Goal: Ask a question

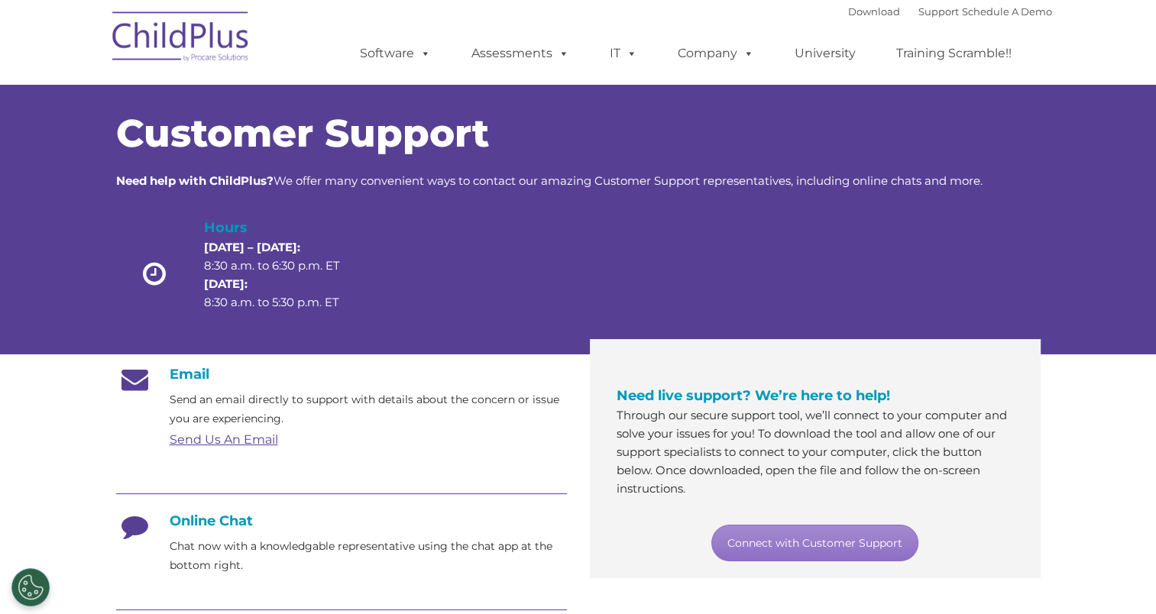
click at [221, 517] on h4 "Online Chat" at bounding box center [341, 520] width 451 height 17
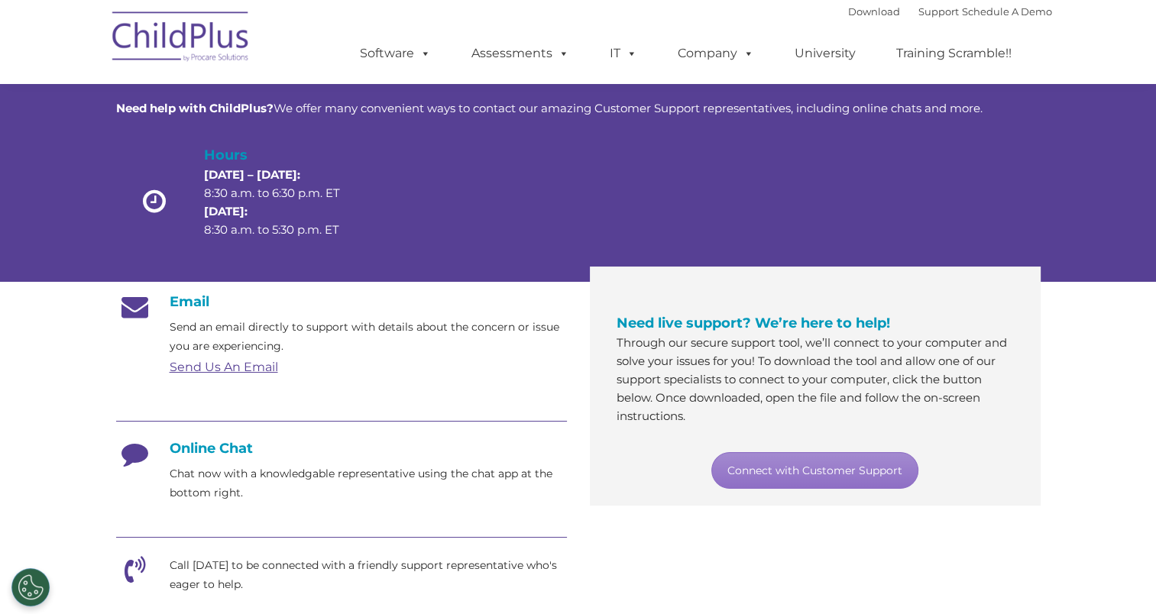
scroll to position [111, 0]
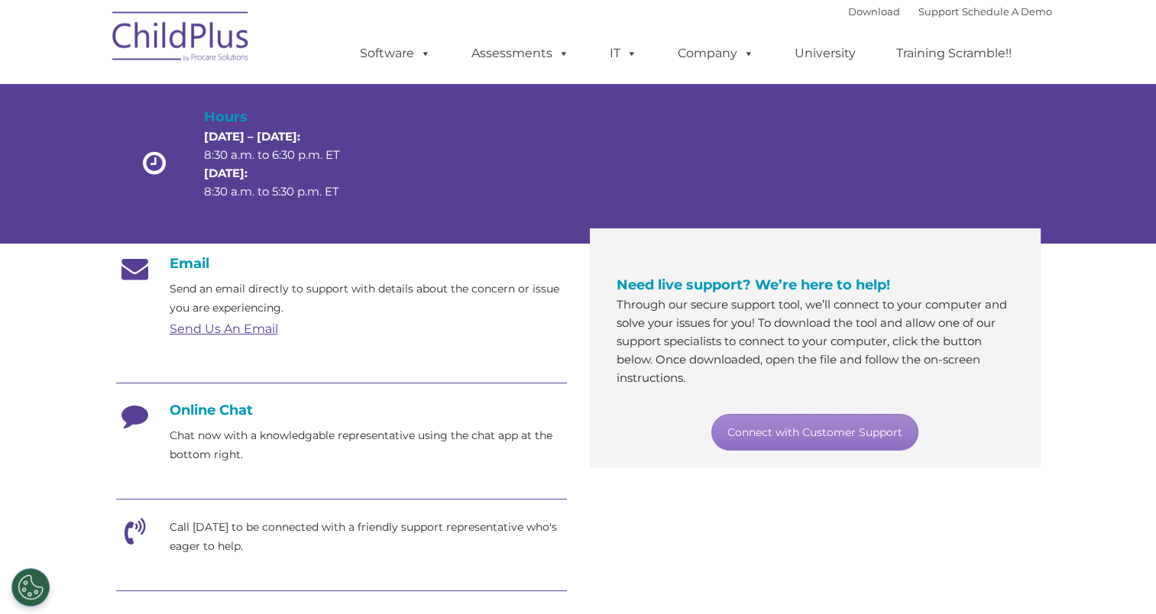
click at [134, 415] on icon at bounding box center [135, 421] width 38 height 38
click at [212, 409] on h4 "Online Chat" at bounding box center [341, 410] width 451 height 17
drag, startPoint x: 212, startPoint y: 409, endPoint x: 335, endPoint y: 464, distance: 135.1
click at [335, 464] on p "Chat now with a knowledgable representative using the chat app at the bottom ri…" at bounding box center [368, 445] width 397 height 38
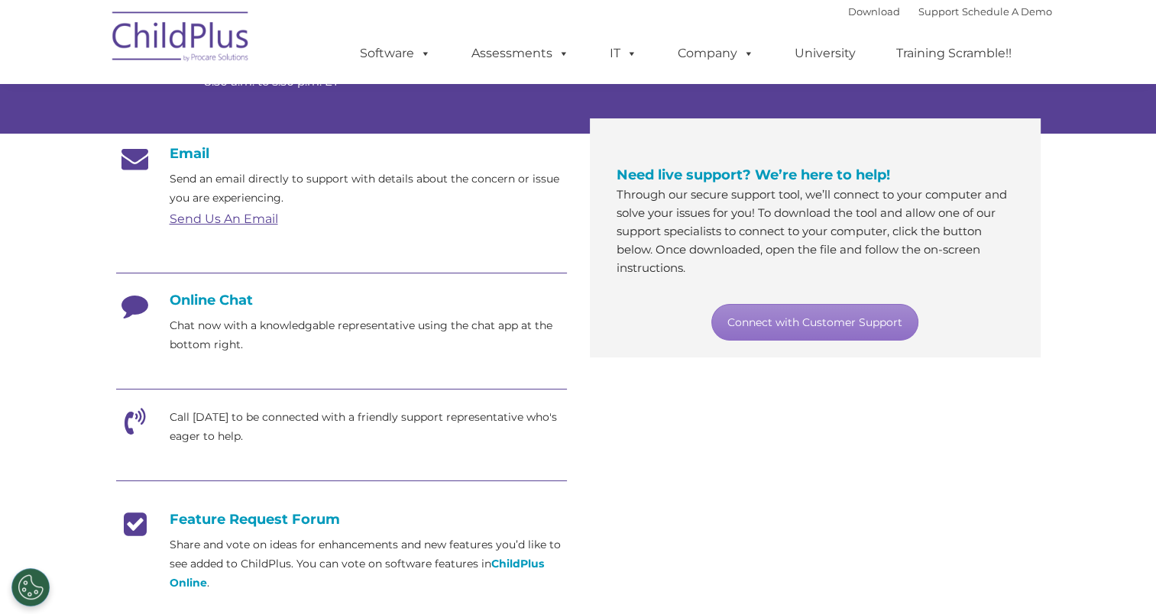
scroll to position [217, 0]
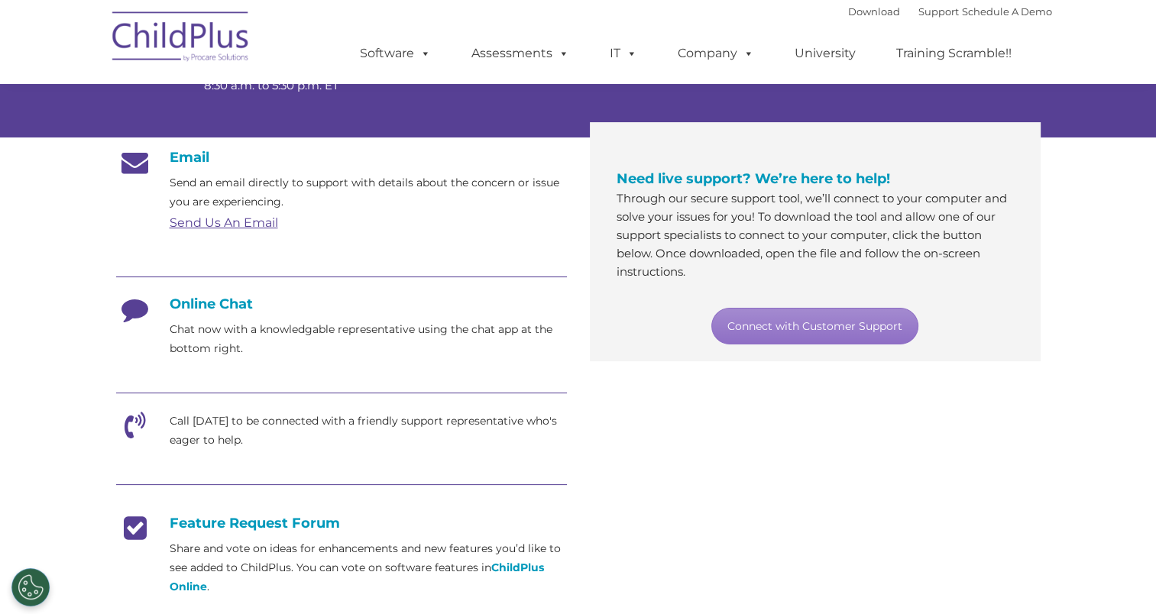
click at [127, 312] on icon at bounding box center [135, 315] width 38 height 38
drag, startPoint x: 127, startPoint y: 312, endPoint x: 118, endPoint y: 302, distance: 13.0
click at [118, 302] on div "Online Chat Chat now with a knowledgable representative using the chat app at t…" at bounding box center [341, 327] width 451 height 63
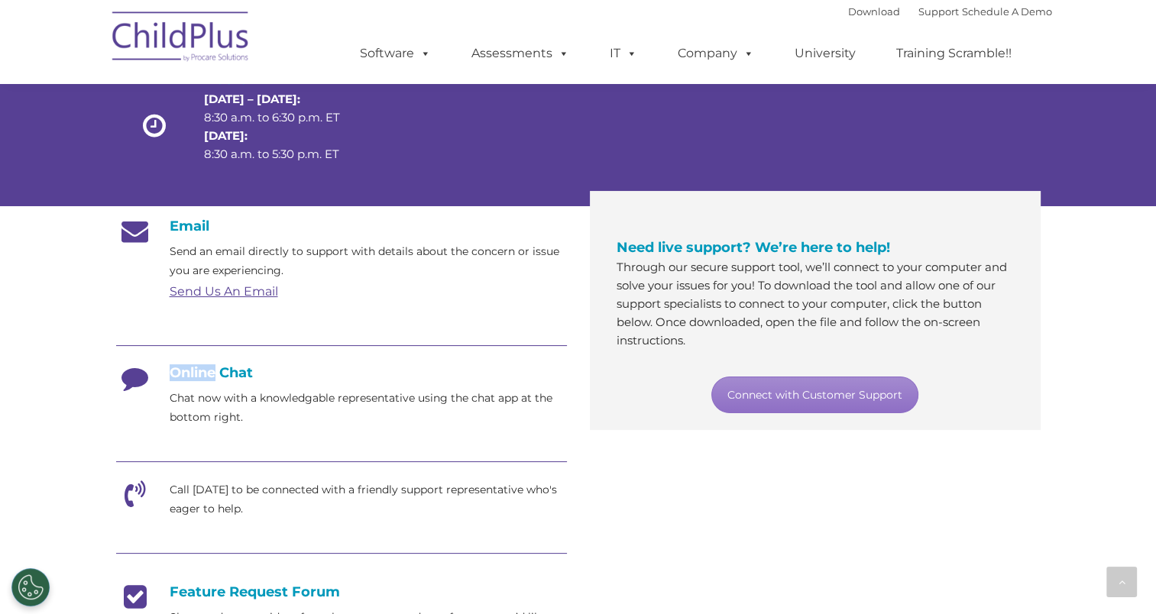
scroll to position [0, 0]
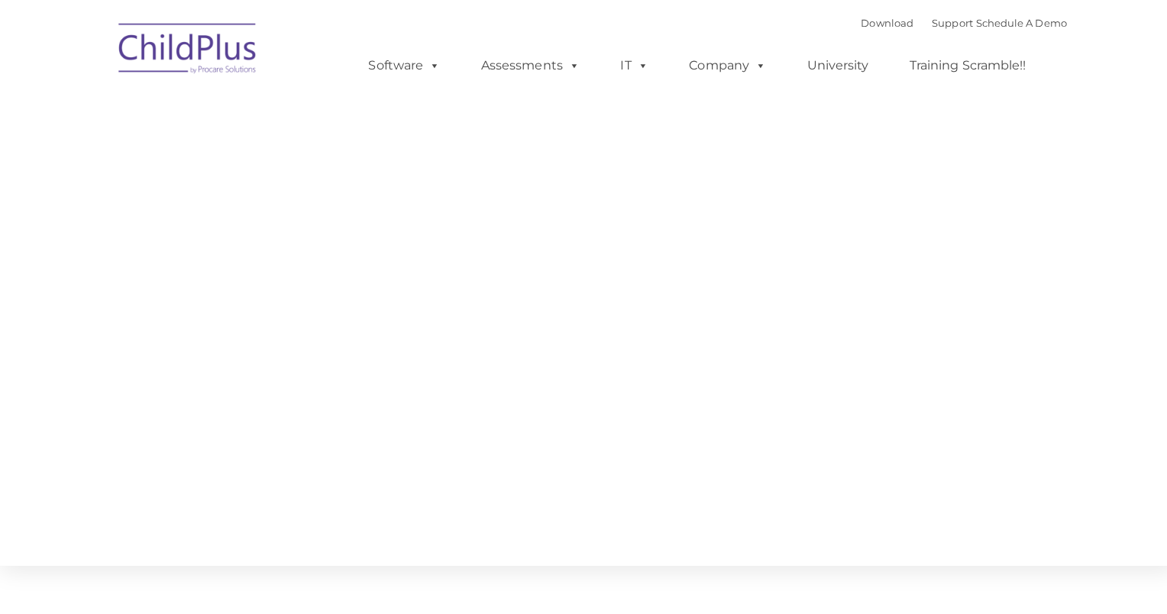
type input ""
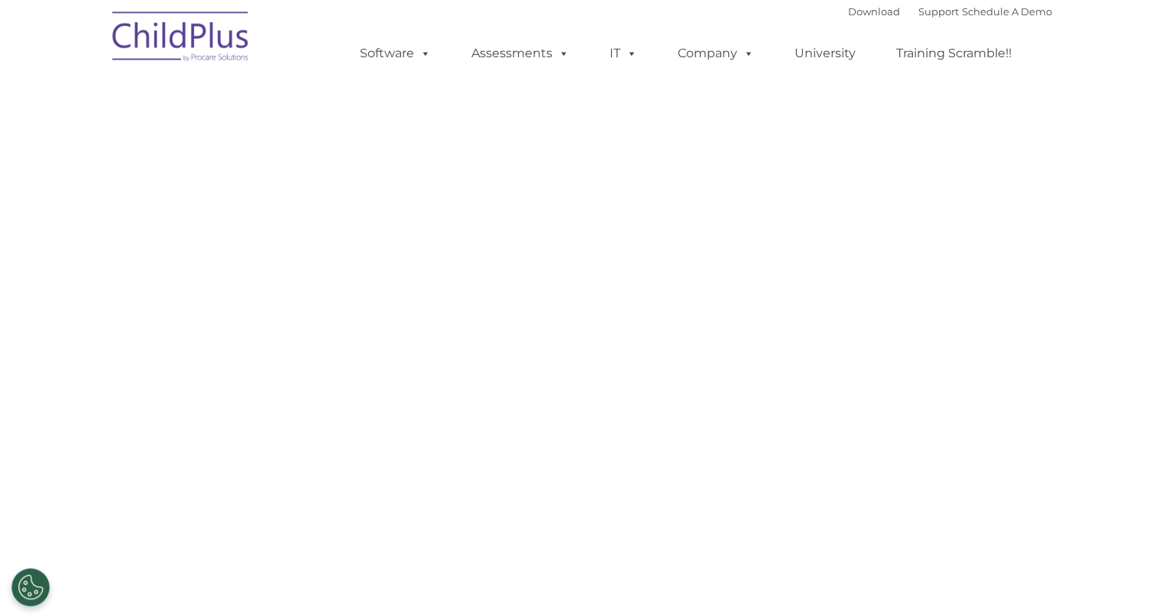
select select "MEDIUM"
